Goal: Task Accomplishment & Management: Manage account settings

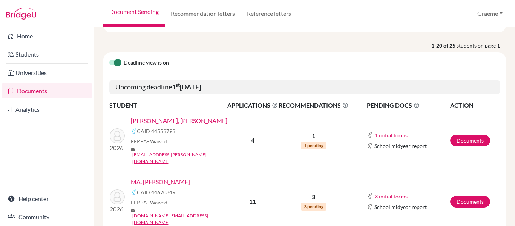
scroll to position [87, 0]
click at [457, 138] on link "Documents" at bounding box center [470, 140] width 40 height 12
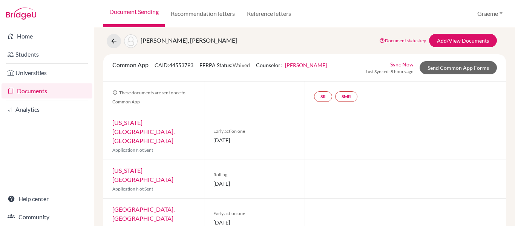
scroll to position [52, 0]
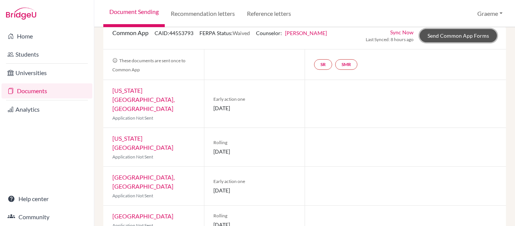
click at [435, 32] on link "Send Common App Forms" at bounding box center [457, 35] width 77 height 13
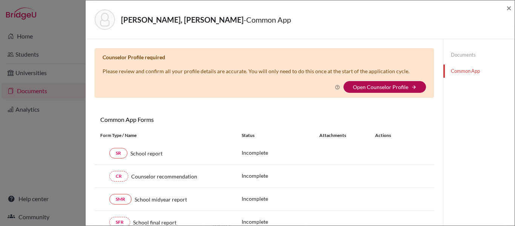
click at [372, 87] on link "Open Counselor Profile" at bounding box center [380, 87] width 55 height 6
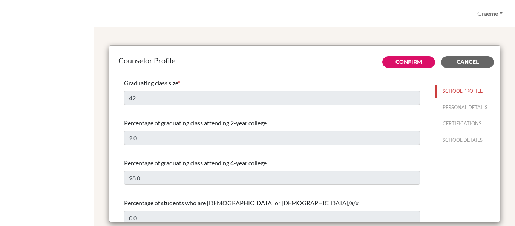
select select "0"
select select "307947"
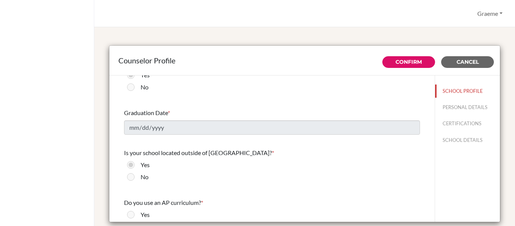
scroll to position [916, 0]
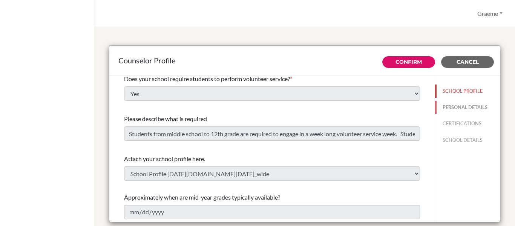
click at [456, 112] on button "PERSONAL DETAILS" at bounding box center [467, 107] width 65 height 13
type input "Graeme"
type input "McNaught"
type input "Advisor"
type input "886.765-771-15"
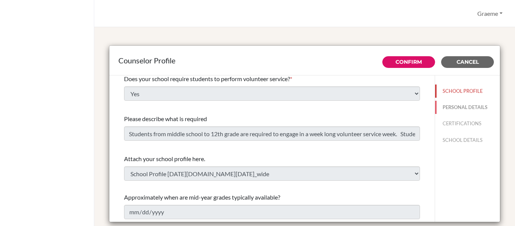
type input "[EMAIL_ADDRESS][DOMAIN_NAME]"
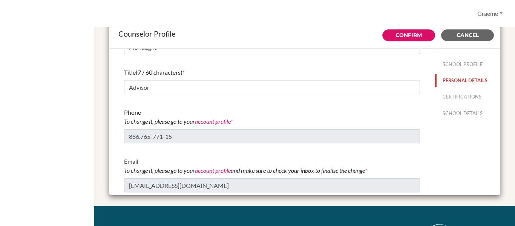
scroll to position [31, 0]
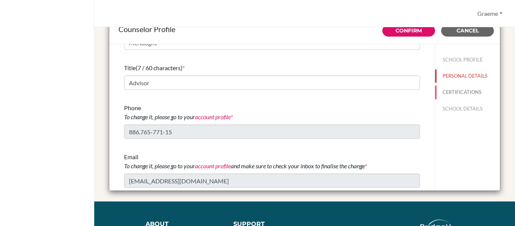
click at [474, 94] on button "CERTIFICATIONS" at bounding box center [467, 92] width 65 height 13
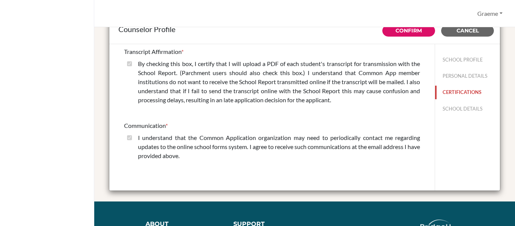
scroll to position [0, 0]
click at [133, 63] on div "By checking this box, I certify that I will upload a PDF of each student's tran…" at bounding box center [276, 83] width 288 height 48
click at [452, 104] on button "SCHOOL DETAILS" at bounding box center [467, 108] width 65 height 13
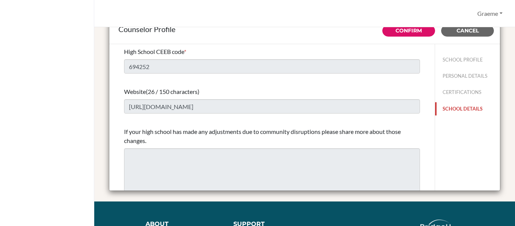
scroll to position [11, 0]
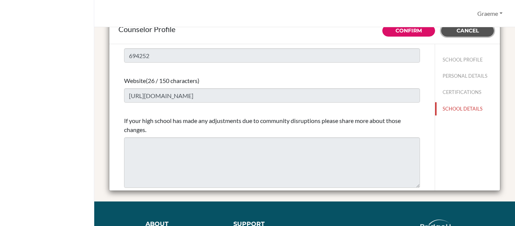
click at [454, 34] on button "Cancel" at bounding box center [467, 31] width 53 height 12
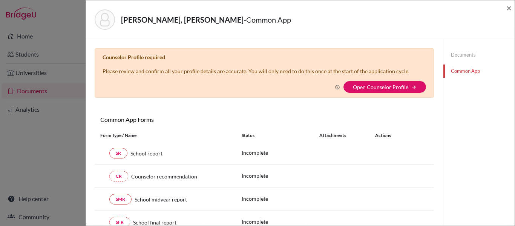
click at [466, 69] on link "Common App" at bounding box center [478, 70] width 71 height 13
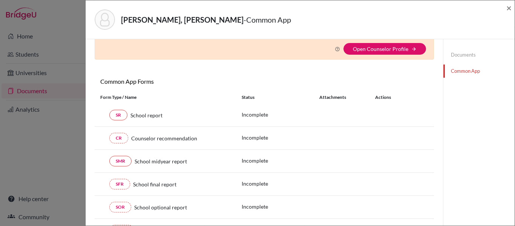
scroll to position [38, 0]
click at [119, 116] on link "SR" at bounding box center [118, 115] width 18 height 11
click at [122, 118] on link "SR" at bounding box center [118, 115] width 18 height 11
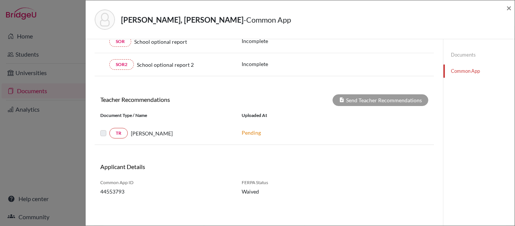
scroll to position [203, 0]
click at [36, 87] on div "HUANG, Yu-Chen - Common App × × Counselor Profile required Please review and co…" at bounding box center [257, 113] width 515 height 226
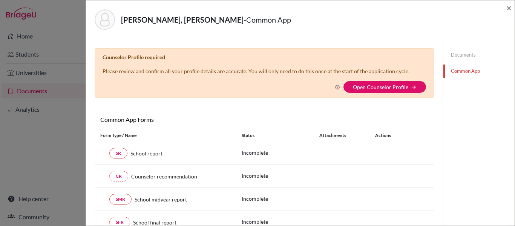
click at [511, 6] on div "HUANG, Yu-Chen - Common App ×" at bounding box center [300, 19] width 429 height 39
click at [465, 60] on link "Documents" at bounding box center [478, 54] width 71 height 13
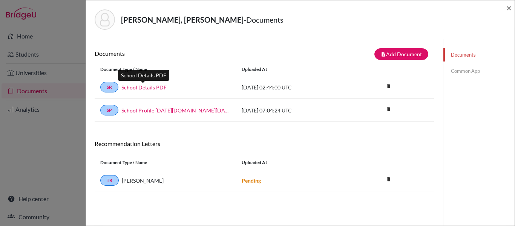
click at [148, 86] on link "School Details PDF" at bounding box center [143, 87] width 45 height 8
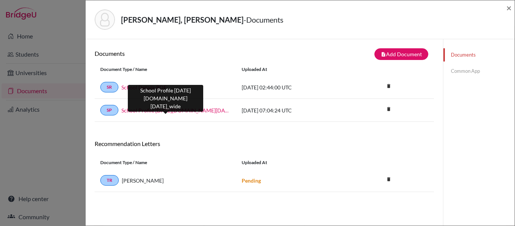
click at [155, 108] on link "School Profile 2024-2025.school_wide" at bounding box center [175, 110] width 109 height 8
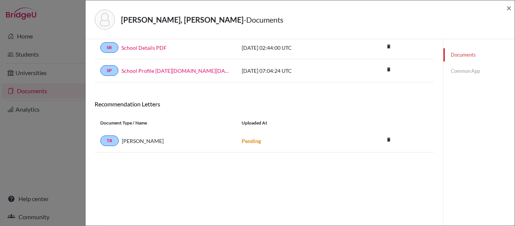
scroll to position [23, 0]
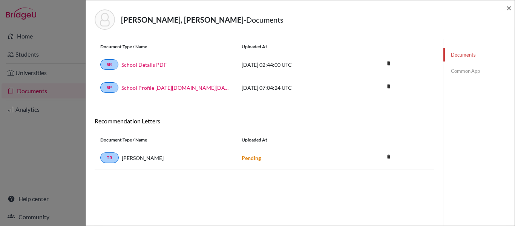
click at [26, 34] on div "HUANG, Yu-Chen - Documents × Documents note_add Add Document Document type Chan…" at bounding box center [257, 113] width 515 height 226
click at [18, 15] on div "HUANG, Yu-Chen - Documents × Documents note_add Add Document Document type Chan…" at bounding box center [257, 113] width 515 height 226
click at [506, 9] on span "×" at bounding box center [508, 7] width 5 height 11
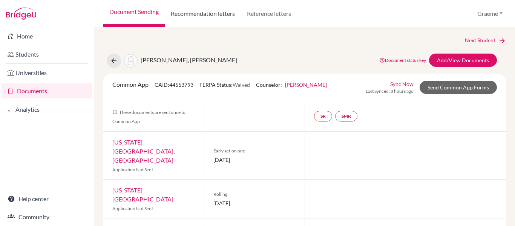
click at [211, 11] on link "Recommendation letters" at bounding box center [203, 13] width 76 height 27
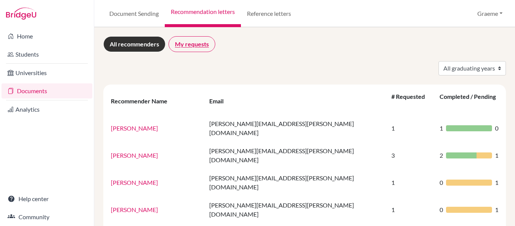
click at [206, 41] on link "My requests" at bounding box center [191, 44] width 47 height 16
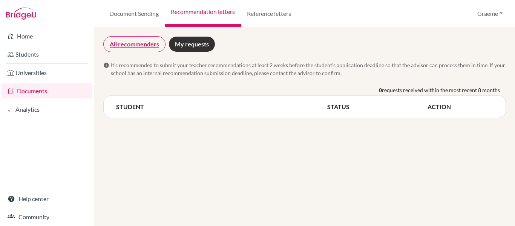
click at [137, 49] on link "All recommenders" at bounding box center [134, 44] width 62 height 16
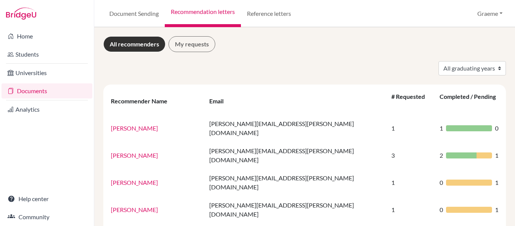
scroll to position [66, 0]
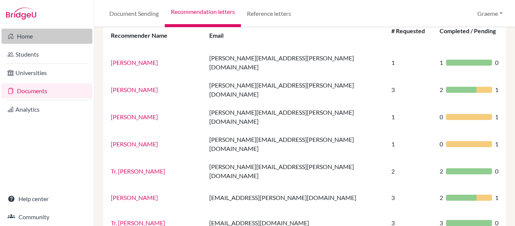
click at [32, 40] on link "Home" at bounding box center [47, 36] width 91 height 15
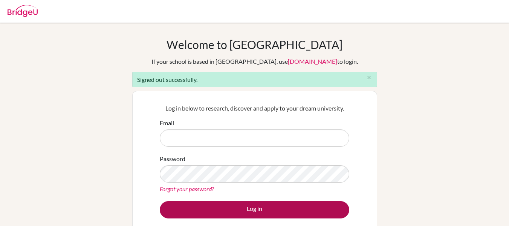
type input "[EMAIL_ADDRESS][DOMAIN_NAME]"
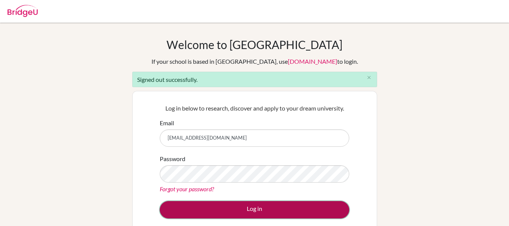
click at [266, 208] on button "Log in" at bounding box center [255, 209] width 190 height 17
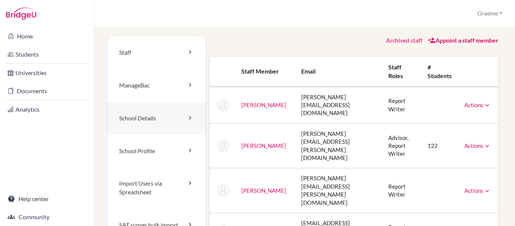
click at [135, 119] on link "School Details" at bounding box center [156, 118] width 99 height 33
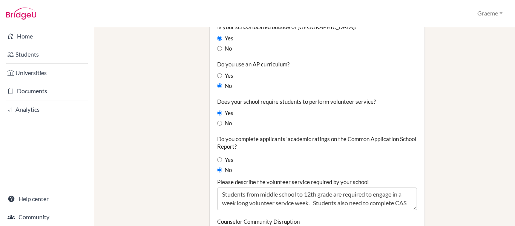
scroll to position [692, 0]
click at [245, 135] on label "Do you complete applicants' academic ratings on the Common Application School R…" at bounding box center [317, 142] width 200 height 15
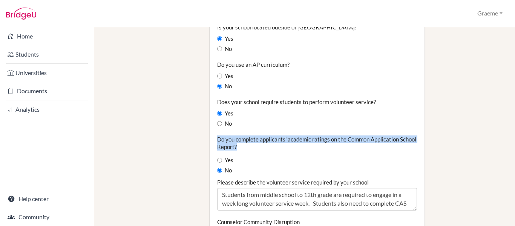
click at [245, 135] on label "Do you complete applicants' academic ratings on the Common Application School R…" at bounding box center [317, 142] width 200 height 15
copy div "Do you complete applicants' academic ratings on the Common Application School R…"
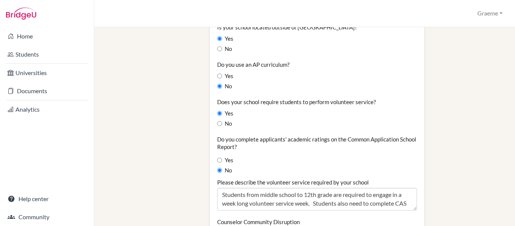
click at [22, 46] on li "Students" at bounding box center [47, 54] width 94 height 18
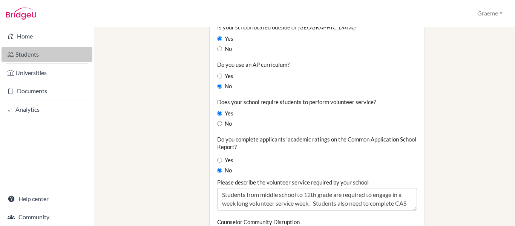
click at [26, 55] on link "Students" at bounding box center [47, 54] width 91 height 15
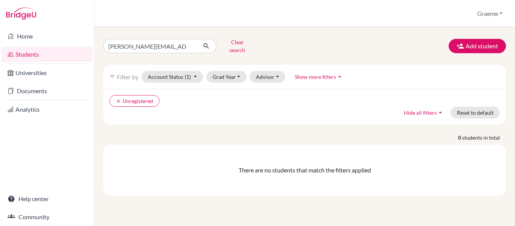
click at [29, 51] on link "Students" at bounding box center [47, 54] width 91 height 15
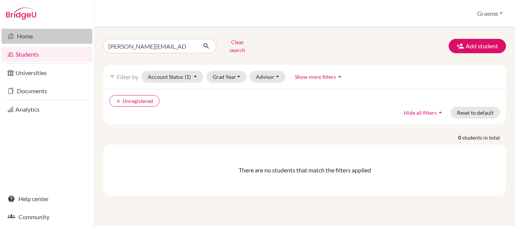
click at [23, 32] on link "Home" at bounding box center [47, 36] width 91 height 15
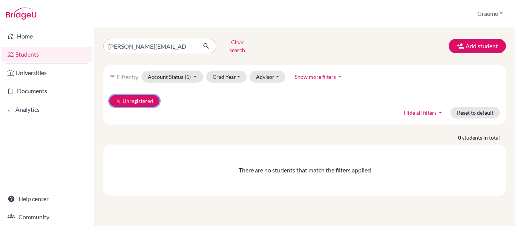
click at [117, 98] on icon "clear" at bounding box center [118, 100] width 5 height 5
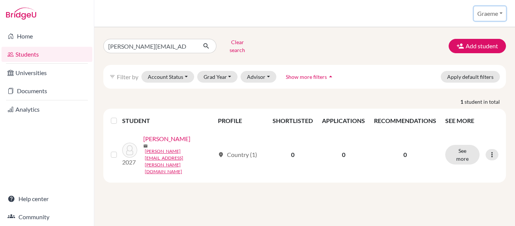
click at [505, 12] on button "Graeme" at bounding box center [490, 13] width 32 height 14
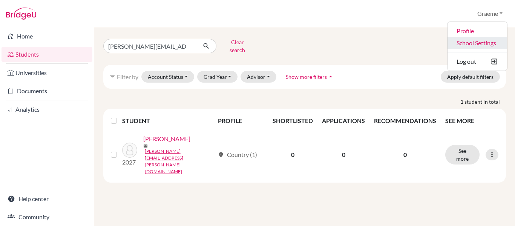
click at [482, 41] on link "School Settings" at bounding box center [477, 43] width 60 height 12
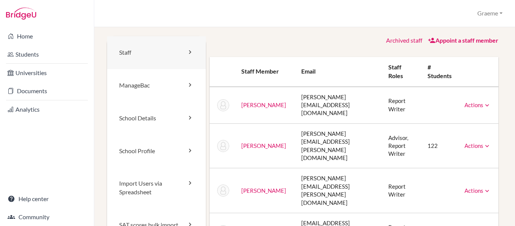
click at [129, 48] on link "Staff" at bounding box center [156, 52] width 99 height 33
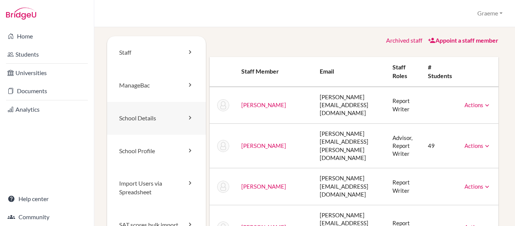
click at [154, 118] on link "School Details" at bounding box center [156, 118] width 99 height 33
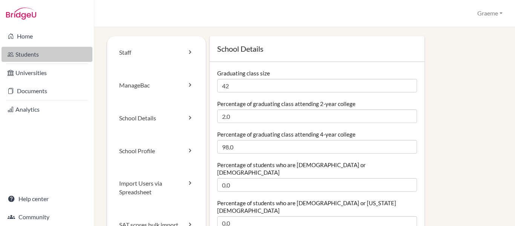
click at [40, 59] on link "Students" at bounding box center [47, 54] width 91 height 15
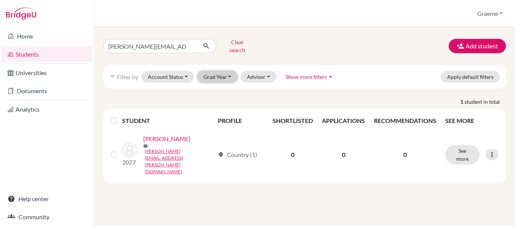
click at [229, 72] on button "Grad Year" at bounding box center [217, 77] width 41 height 12
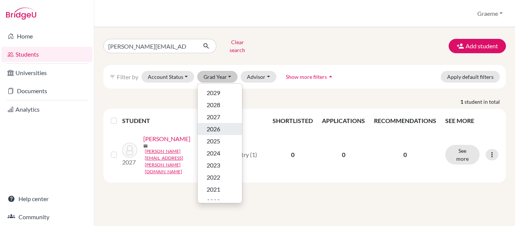
click at [216, 124] on span "2026" at bounding box center [213, 128] width 14 height 9
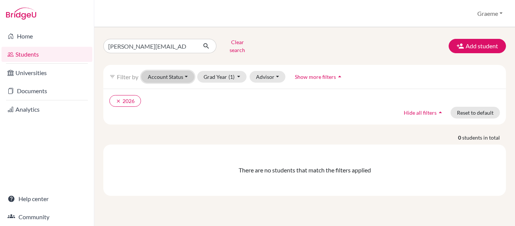
click at [184, 71] on button "Account Status" at bounding box center [167, 77] width 53 height 12
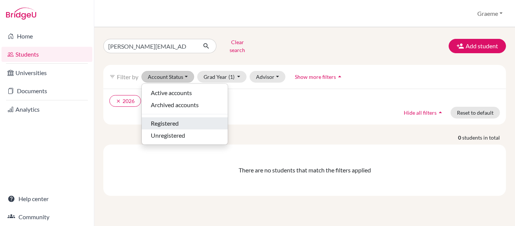
click at [174, 119] on span "Registered" at bounding box center [165, 123] width 28 height 9
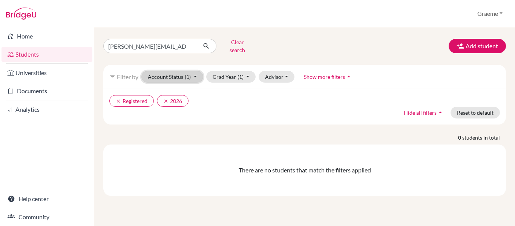
click at [196, 71] on button "Account Status (1)" at bounding box center [172, 77] width 62 height 12
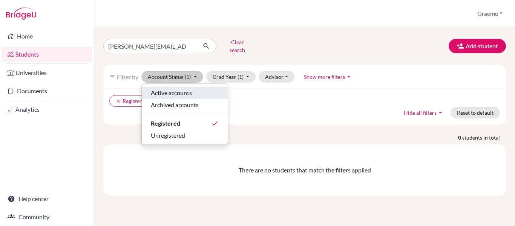
click at [186, 90] on span "Active accounts" at bounding box center [171, 92] width 41 height 9
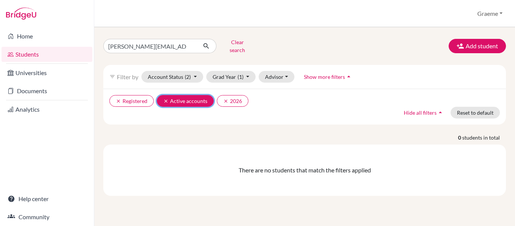
click at [164, 98] on icon "clear" at bounding box center [165, 100] width 5 height 5
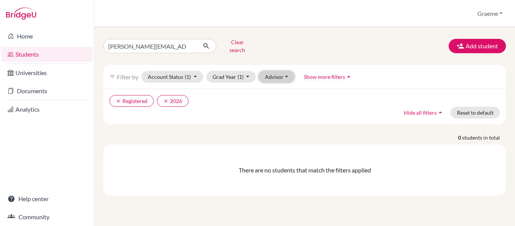
click at [285, 71] on button "Advisor" at bounding box center [276, 77] width 36 height 12
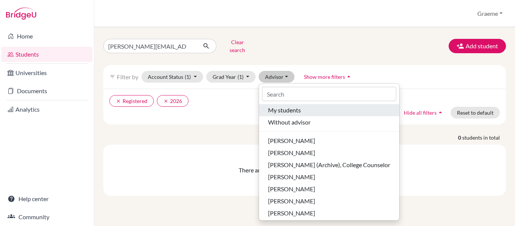
click at [287, 106] on span "My students" at bounding box center [284, 110] width 33 height 9
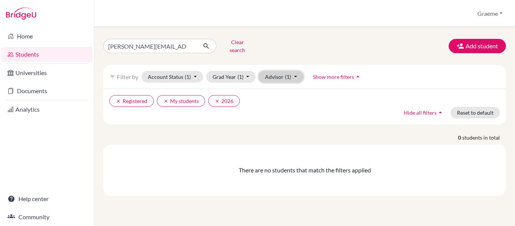
click at [295, 71] on button "Advisor (1)" at bounding box center [280, 77] width 45 height 12
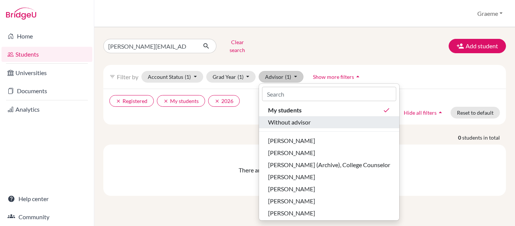
click at [284, 118] on span "Without advisor" at bounding box center [289, 122] width 43 height 9
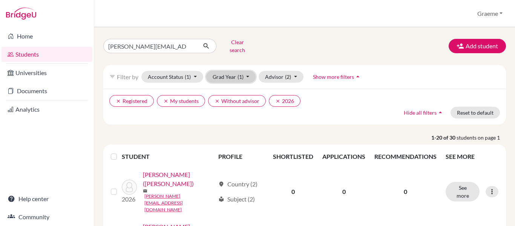
click at [247, 71] on button "Grad Year (1)" at bounding box center [231, 77] width 50 height 12
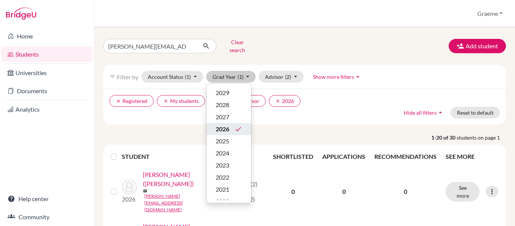
click at [234, 125] on icon "done" at bounding box center [238, 129] width 8 height 8
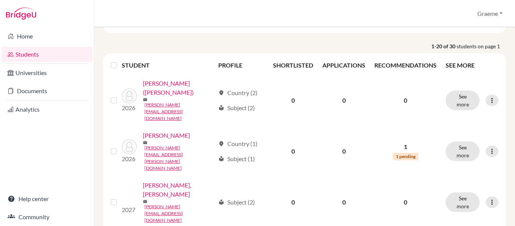
scroll to position [92, 0]
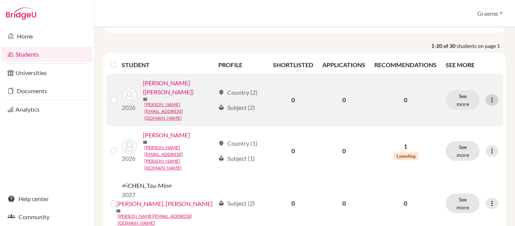
click at [488, 96] on icon at bounding box center [492, 100] width 8 height 8
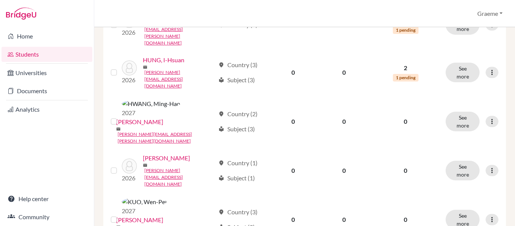
scroll to position [648, 0]
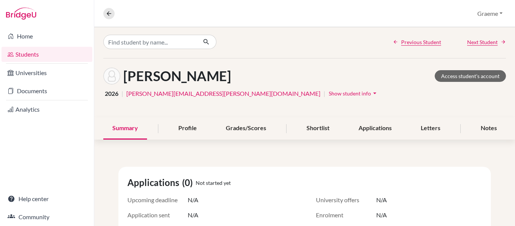
scroll to position [2, 0]
click at [464, 76] on link "Access student's account" at bounding box center [469, 76] width 71 height 12
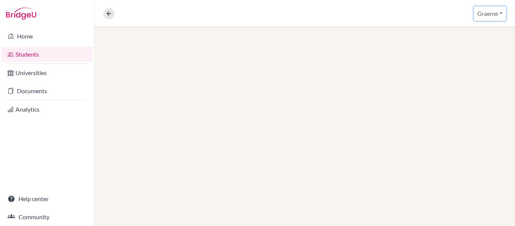
click at [499, 15] on button "Graeme" at bounding box center [490, 13] width 32 height 14
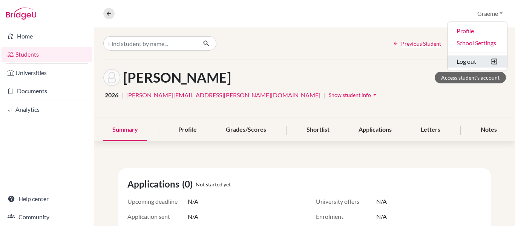
click at [490, 62] on icon "submit" at bounding box center [494, 62] width 8 height 8
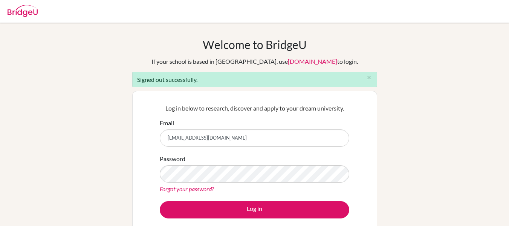
click at [257, 141] on input "graeme.mcnaught@iis.kh.edu.tw" at bounding box center [255, 137] width 190 height 17
click at [242, 139] on input "graeme.mcnaught@iis.kh.edu.tw" at bounding box center [255, 137] width 190 height 17
type input "gmcnaught@gmail.com"
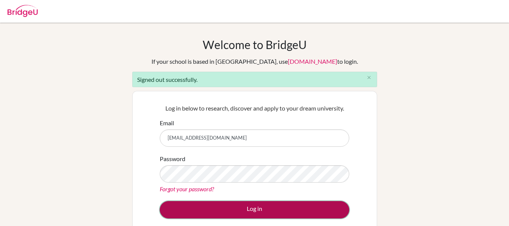
click at [246, 212] on button "Log in" at bounding box center [255, 209] width 190 height 17
